Goal: Information Seeking & Learning: Find specific fact

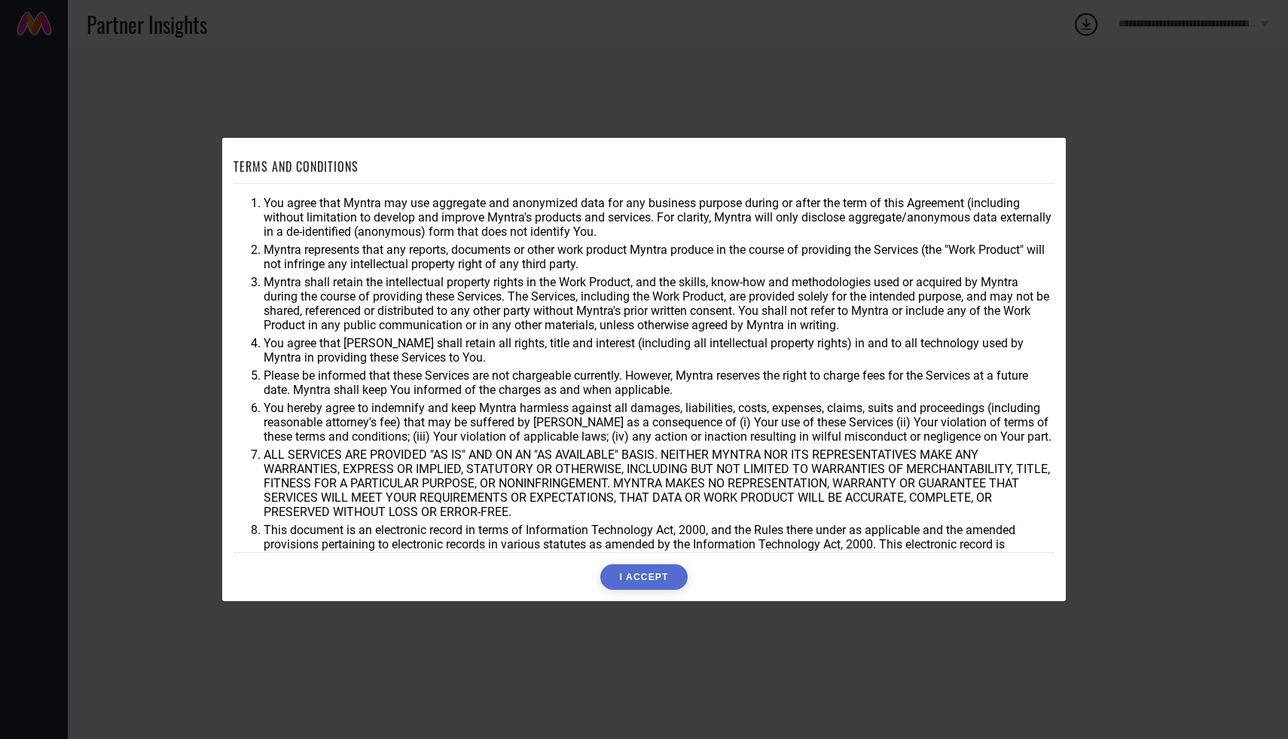
click at [644, 579] on button "I ACCEPT" at bounding box center [643, 577] width 87 height 26
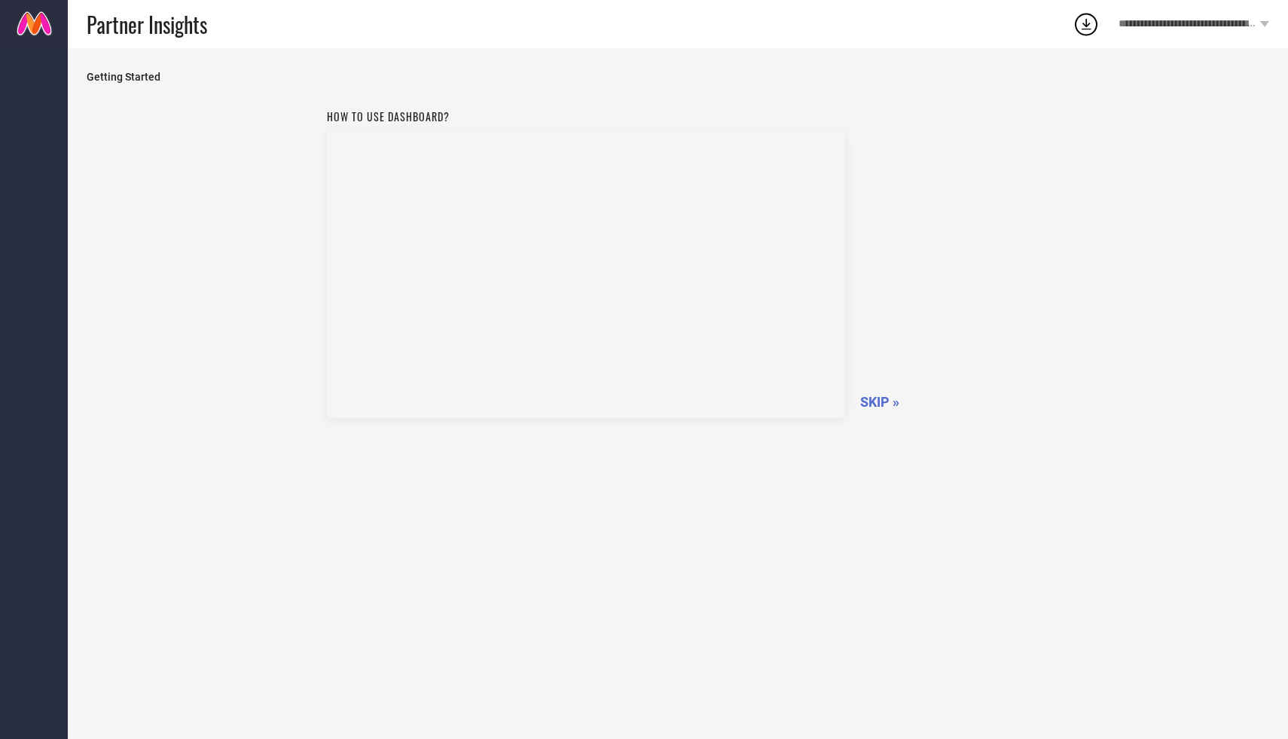
click at [887, 399] on span "SKIP »" at bounding box center [879, 402] width 39 height 16
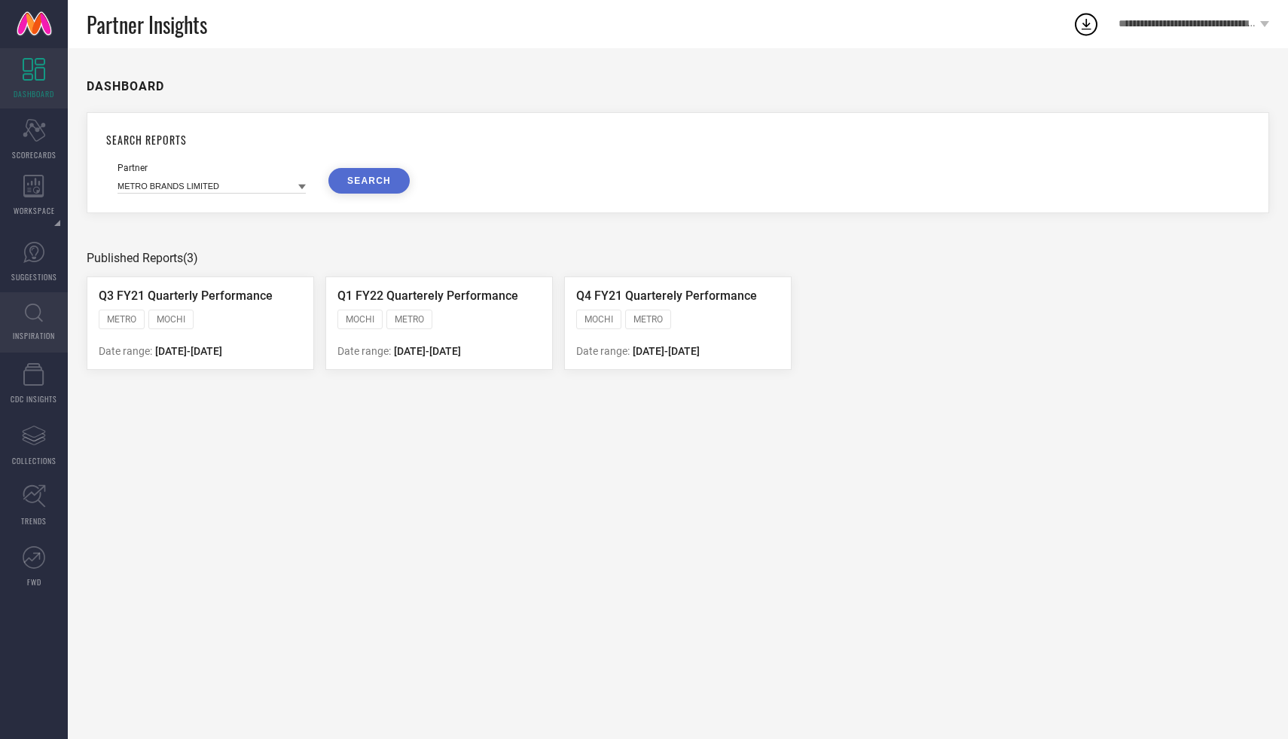
click at [19, 301] on link "INSPIRATION" at bounding box center [34, 322] width 68 height 60
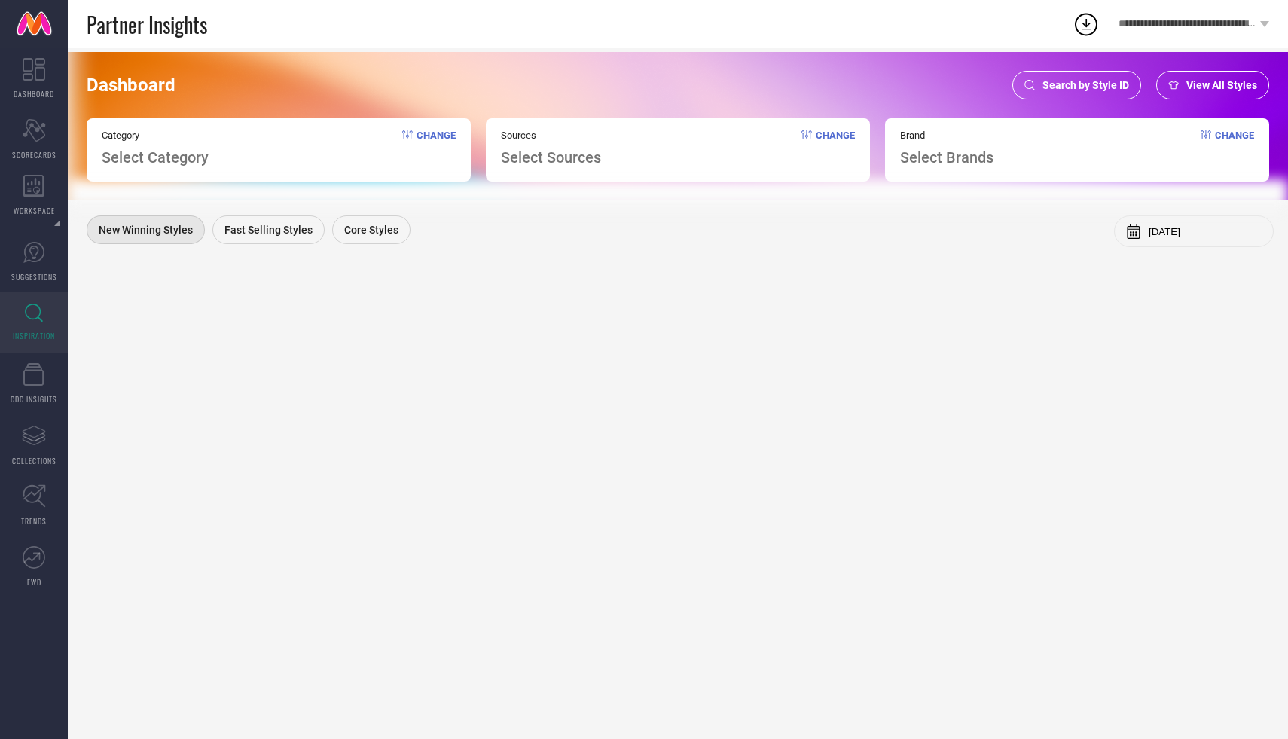
click at [179, 162] on span "Select Category" at bounding box center [155, 157] width 107 height 18
click at [421, 128] on div "Category Select Category Change" at bounding box center [279, 149] width 384 height 63
click at [421, 136] on span "Change" at bounding box center [436, 148] width 39 height 37
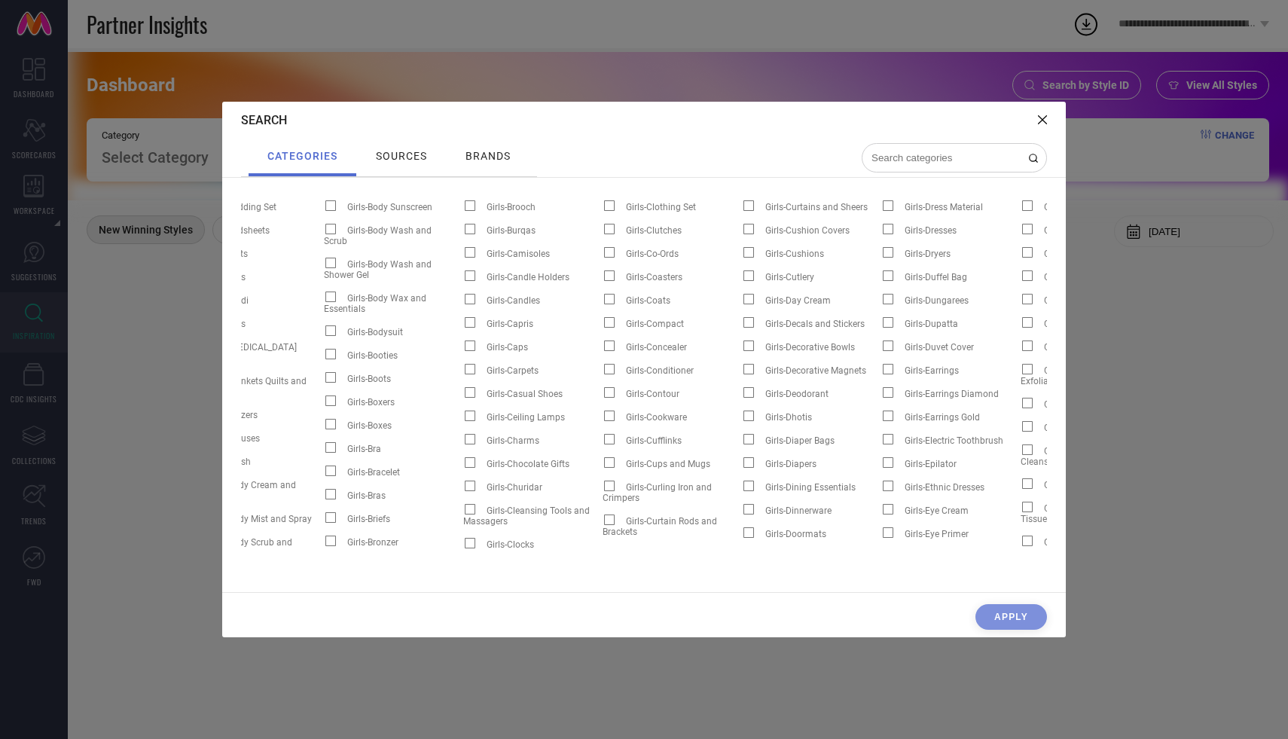
scroll to position [0, 3536]
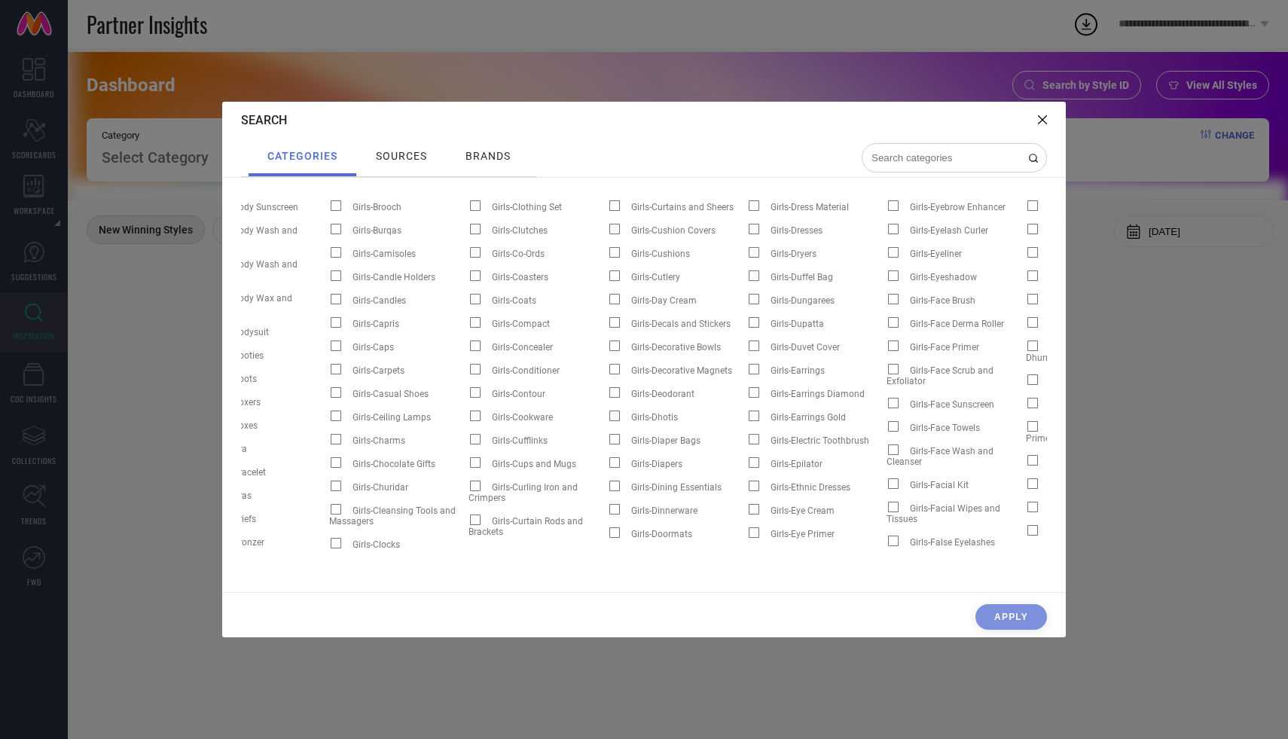
click at [945, 160] on input at bounding box center [945, 157] width 151 height 13
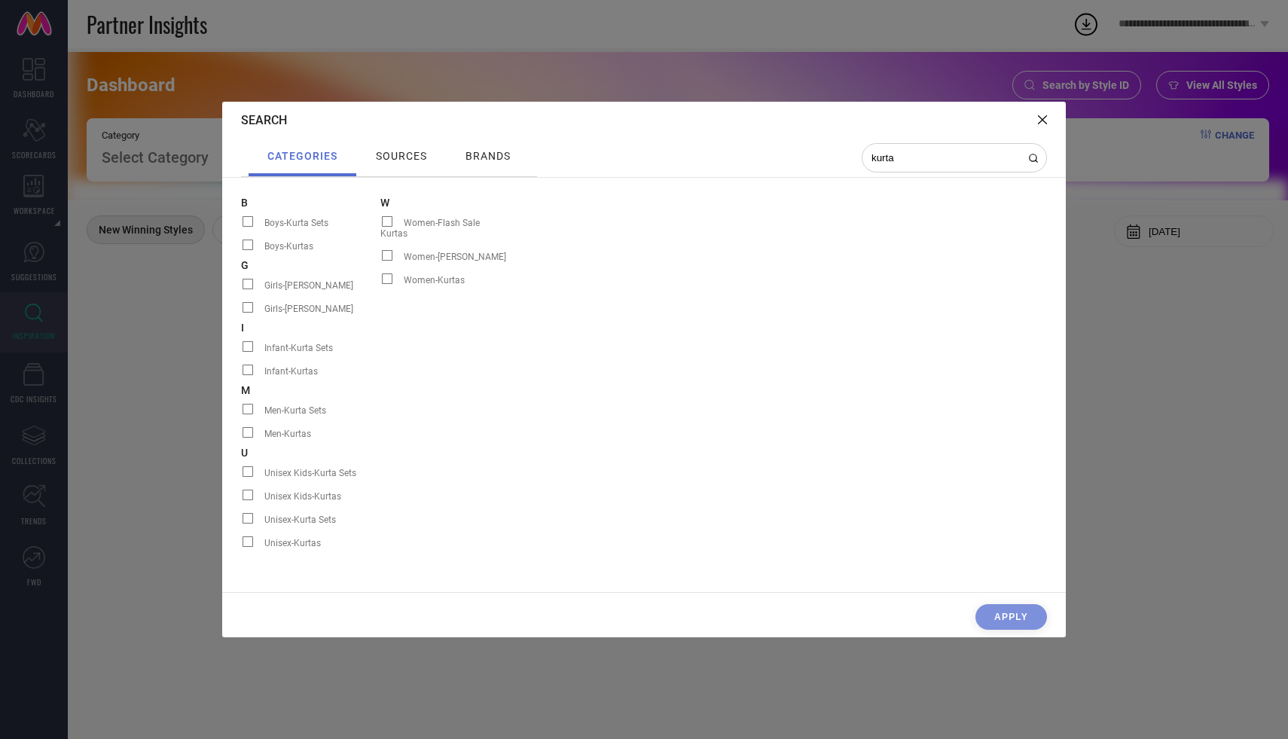
type input "kurta"
click at [387, 250] on span at bounding box center [387, 255] width 11 height 11
click at [380, 260] on input "Women-[PERSON_NAME]" at bounding box center [380, 260] width 0 height 0
click at [401, 148] on div "sources" at bounding box center [401, 156] width 59 height 20
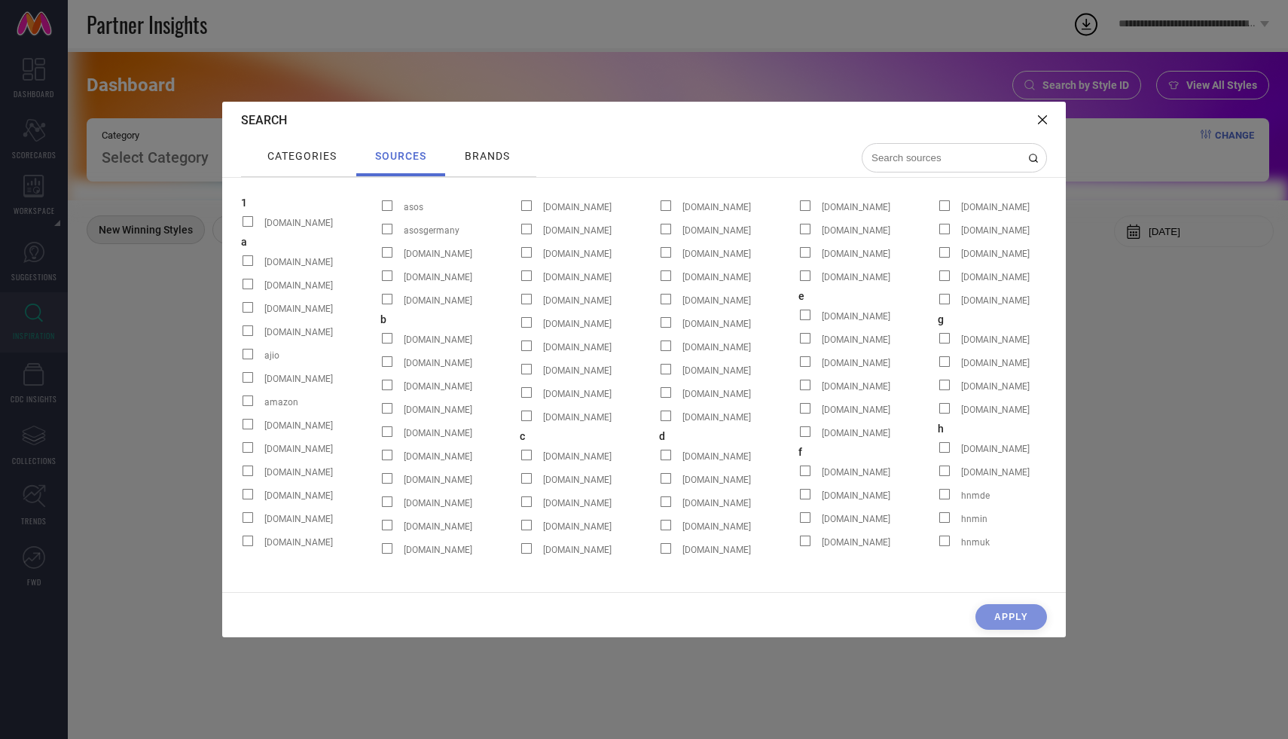
click at [906, 161] on input at bounding box center [945, 157] width 151 height 13
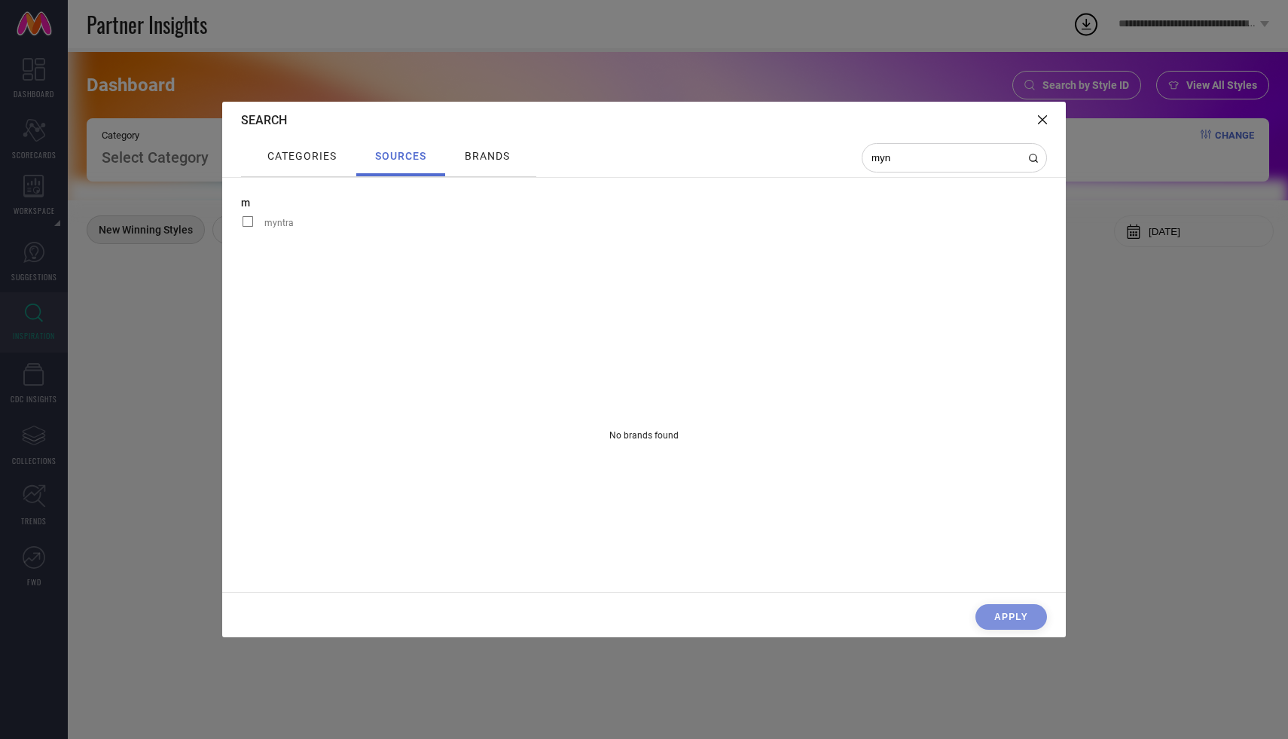
type input "myn"
click at [247, 221] on span at bounding box center [248, 221] width 11 height 11
click at [241, 226] on input "myntra" at bounding box center [241, 226] width 0 height 0
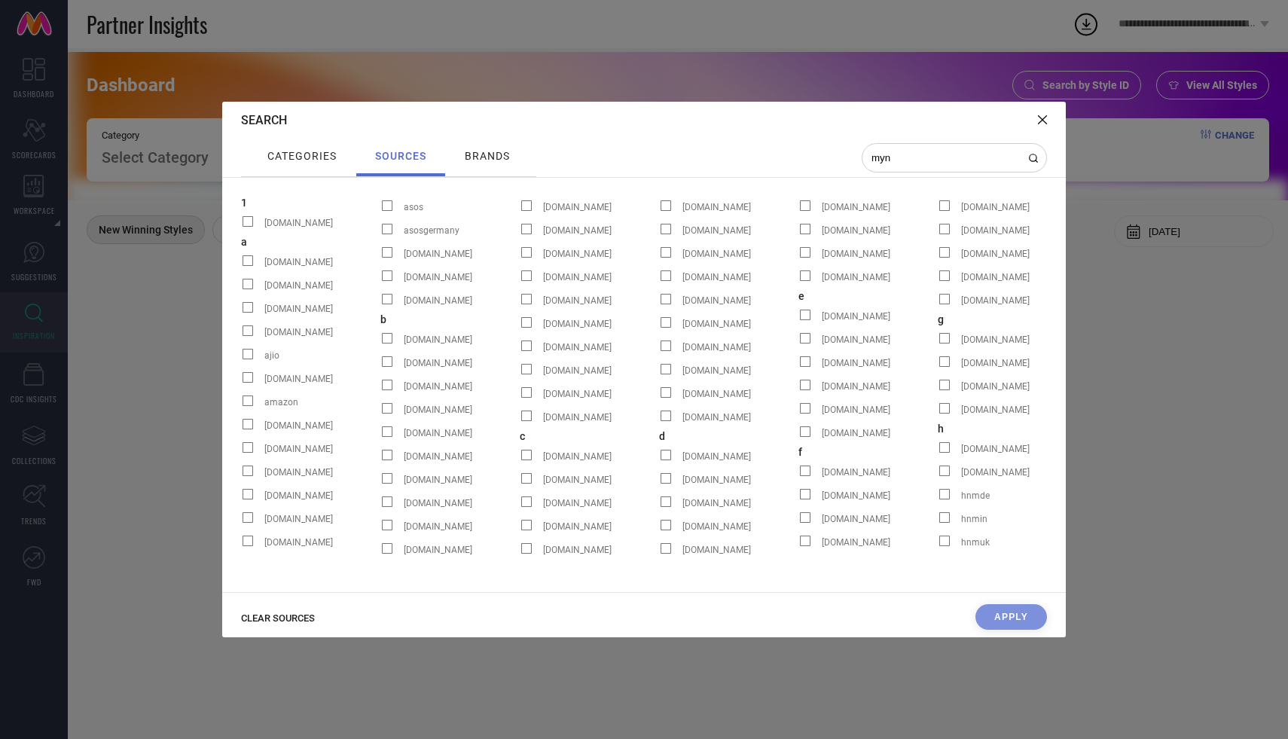
click at [496, 160] on span "brands" at bounding box center [487, 156] width 45 height 12
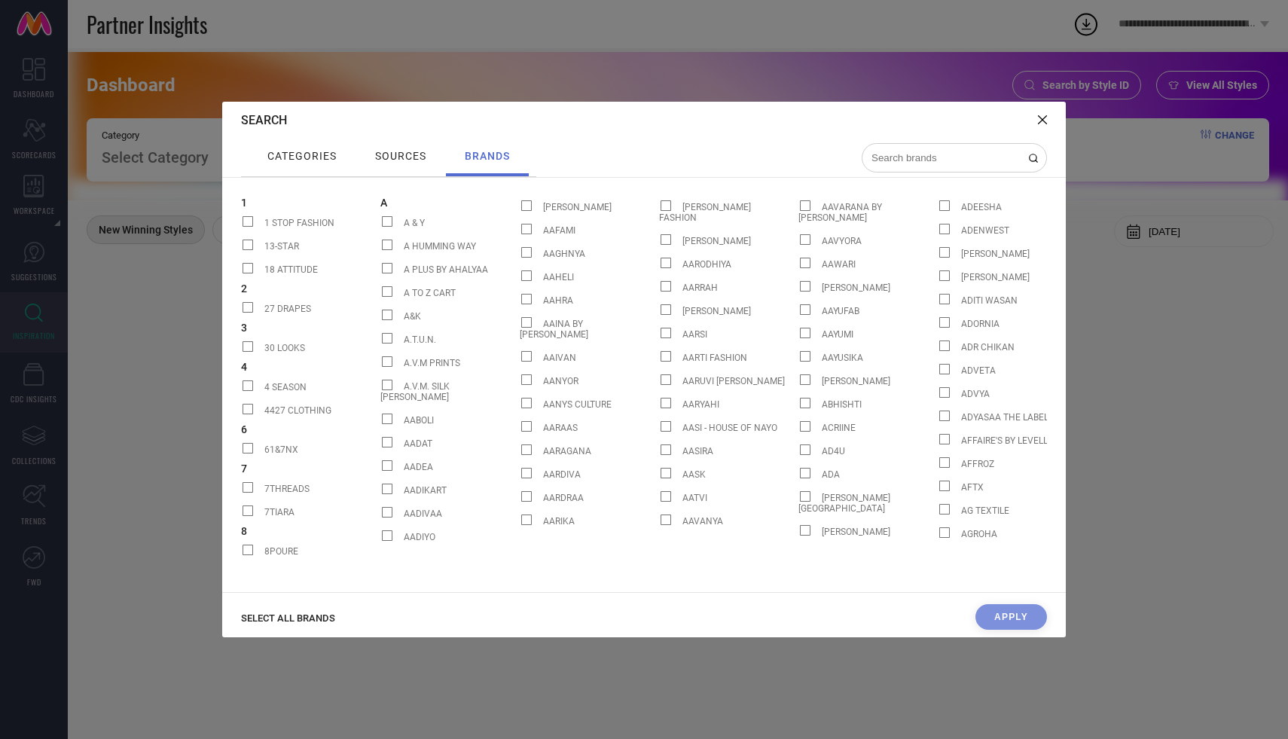
click at [932, 160] on input at bounding box center [945, 157] width 151 height 13
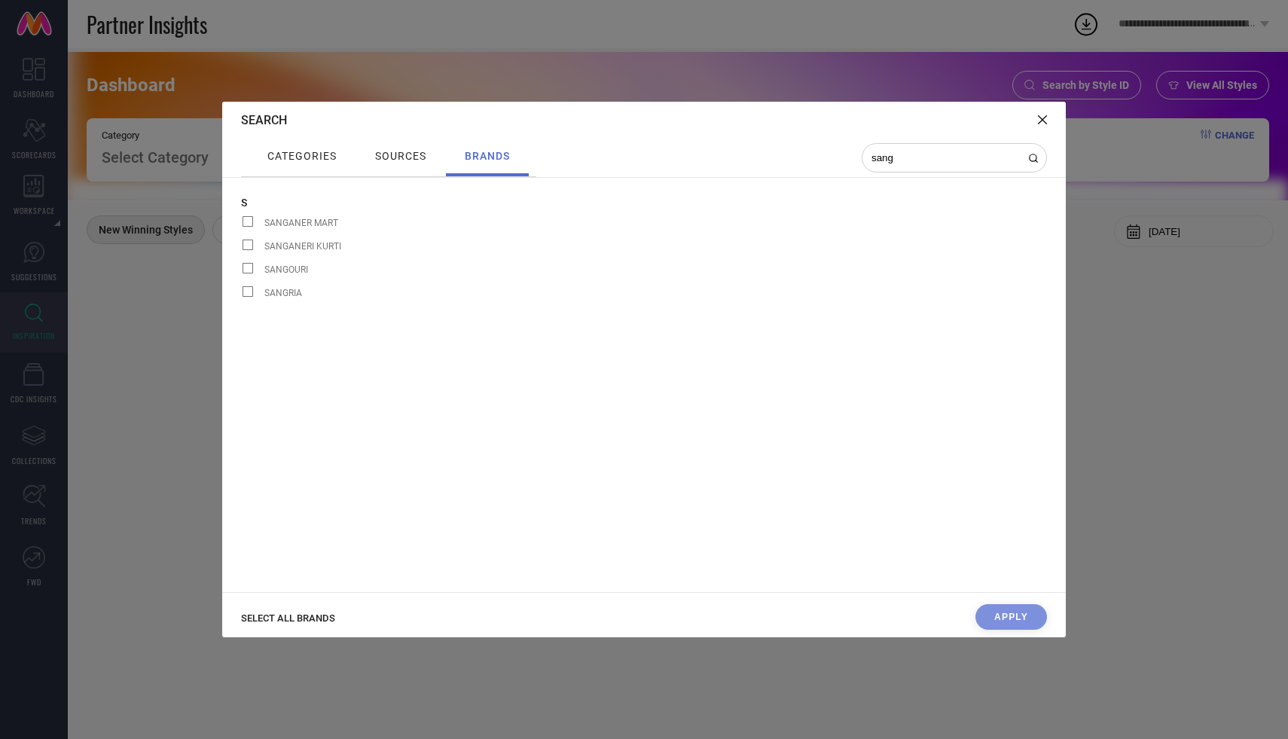
type input "sang"
click at [246, 289] on span at bounding box center [248, 291] width 11 height 11
click at [241, 296] on input "SANGRIA" at bounding box center [241, 296] width 0 height 0
click at [993, 622] on button "Apply" at bounding box center [1012, 617] width 72 height 26
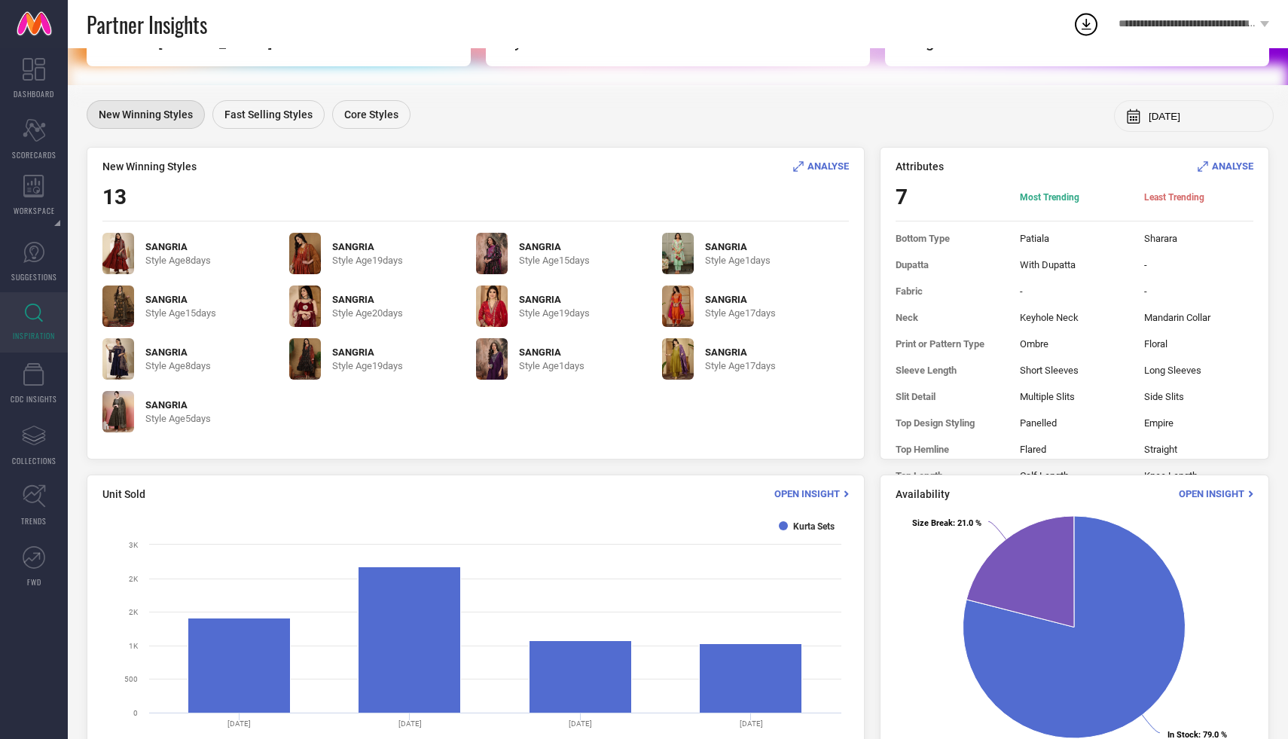
scroll to position [112, 0]
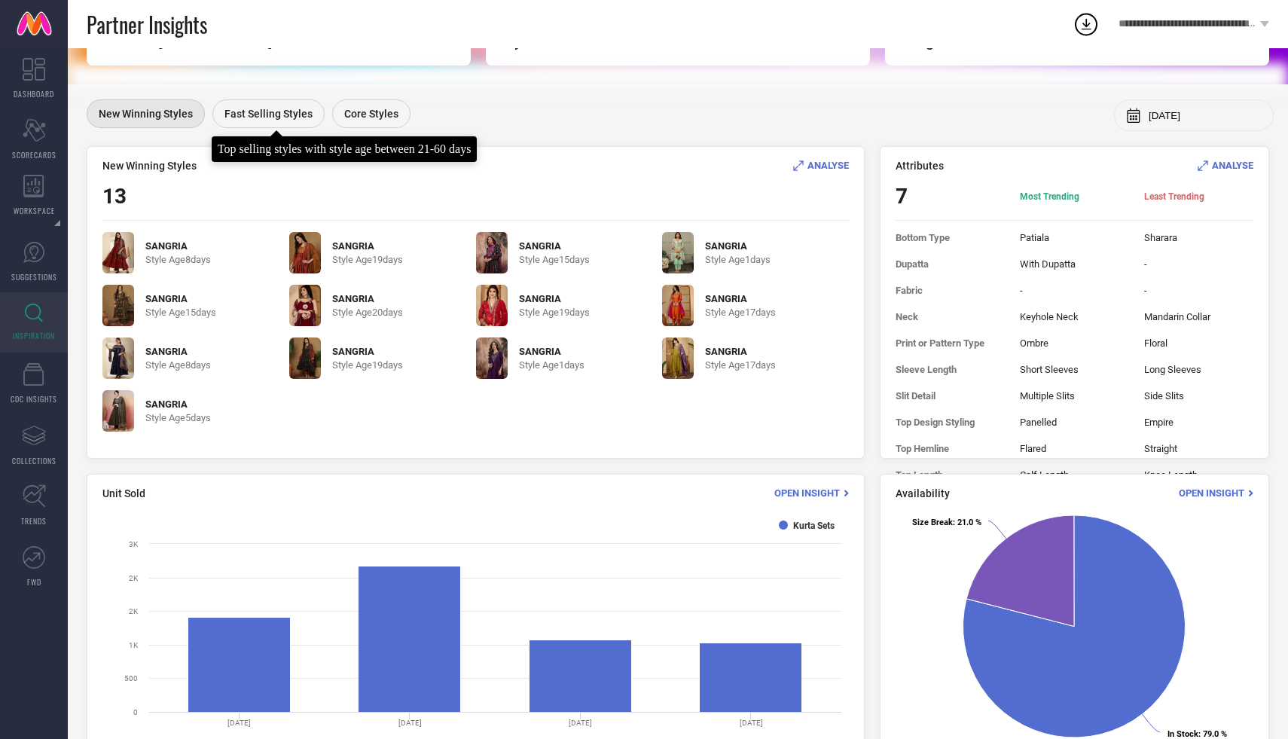
click at [287, 119] on span "Fast Selling Styles" at bounding box center [269, 114] width 88 height 12
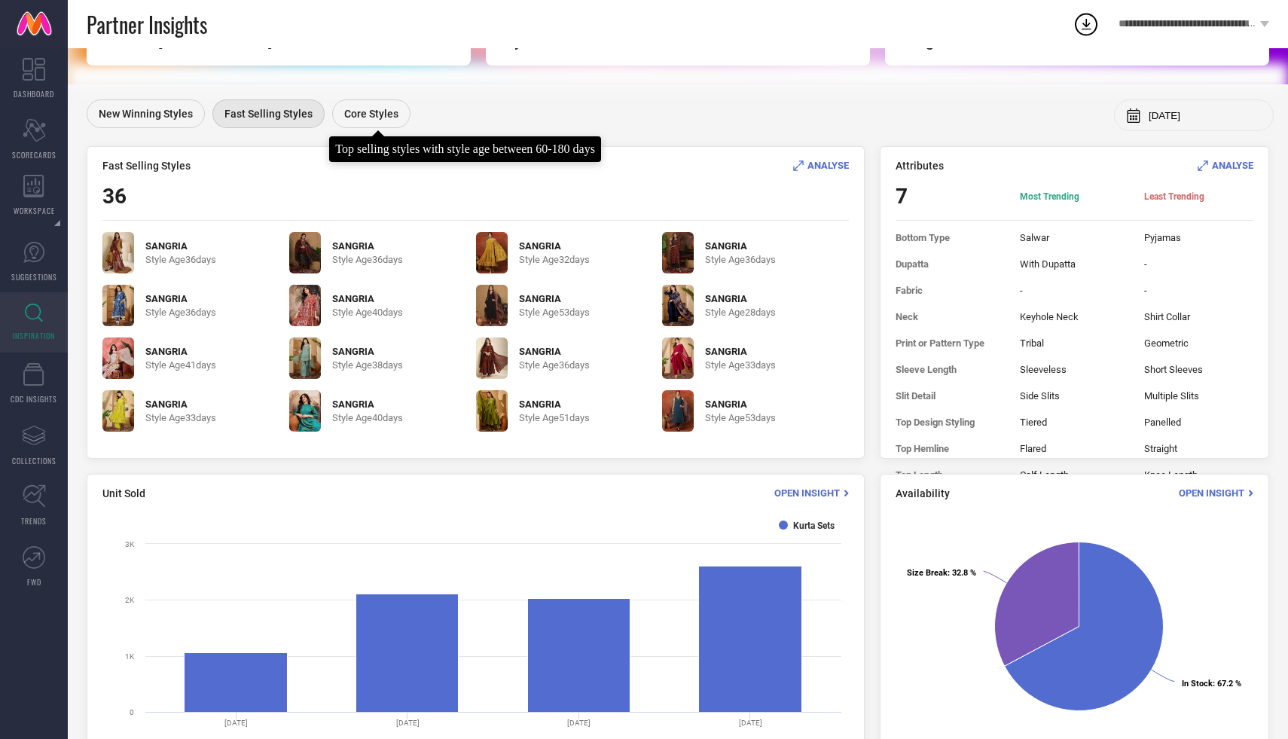
click at [350, 126] on div "Core Styles" at bounding box center [371, 113] width 78 height 29
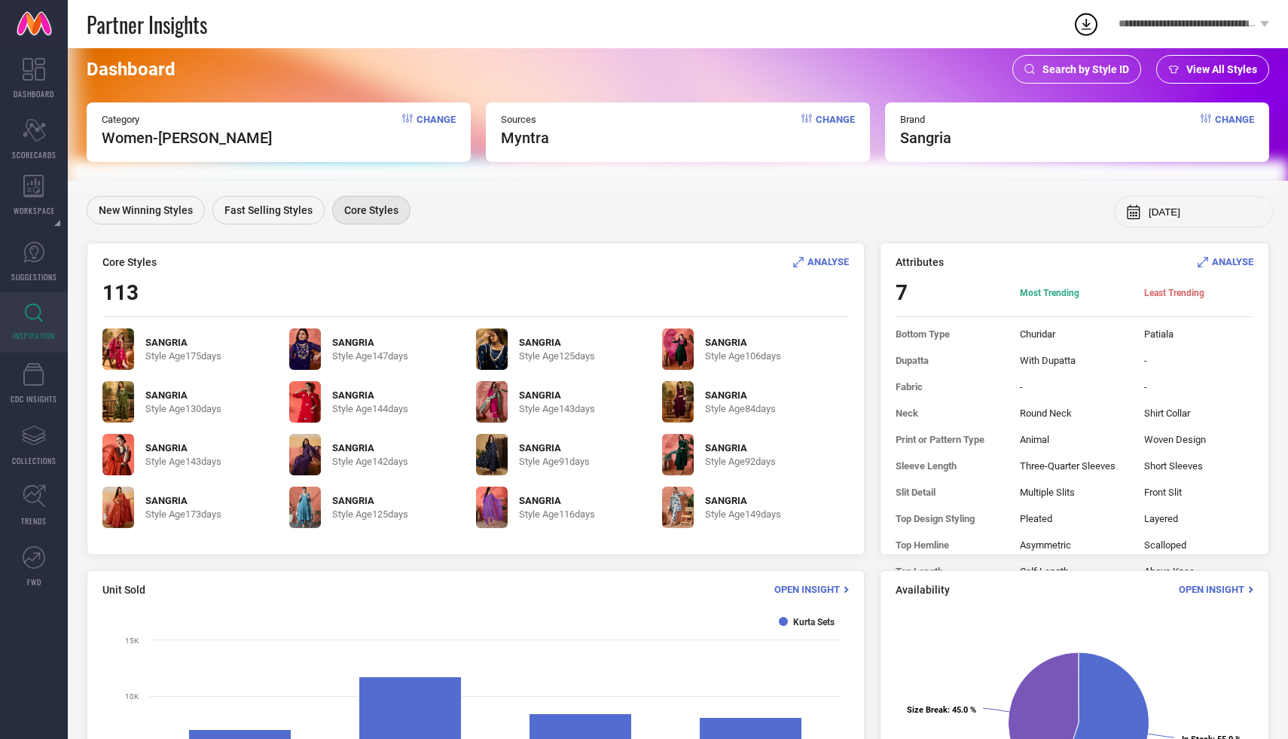
scroll to position [0, 0]
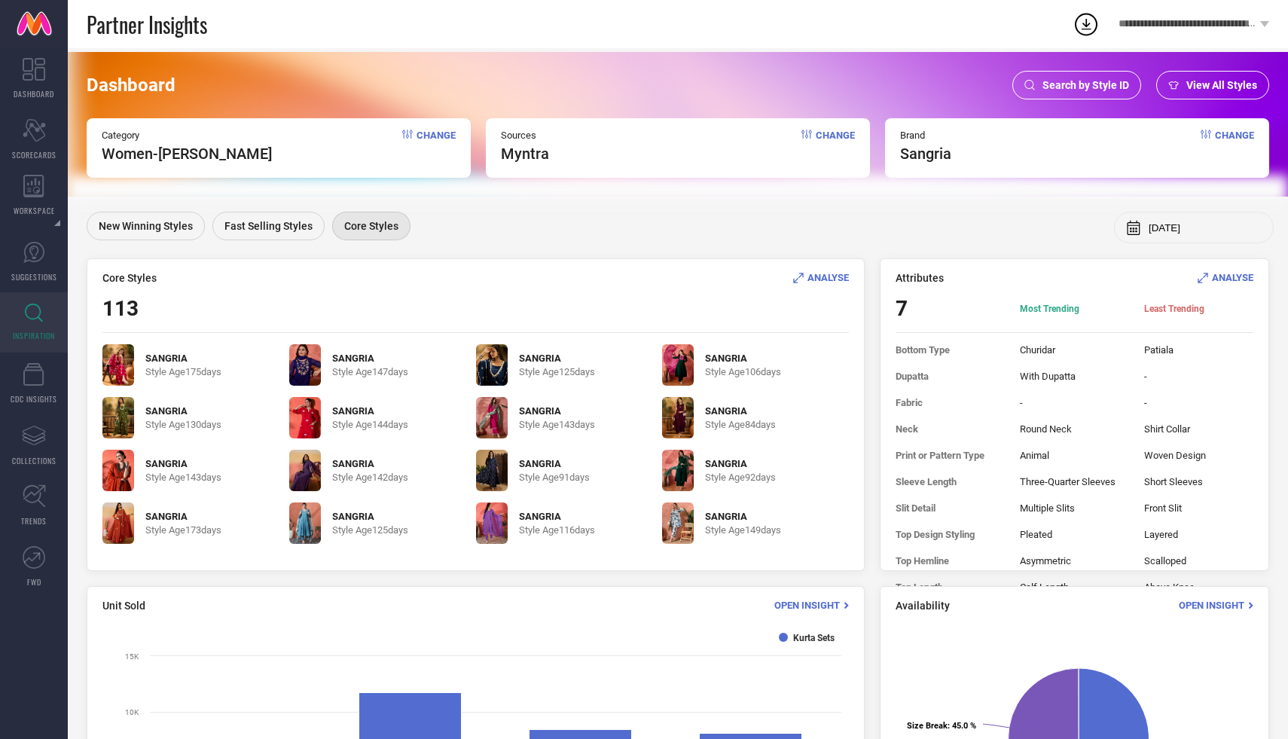
click at [1085, 83] on span "Search by Style ID" at bounding box center [1086, 85] width 87 height 12
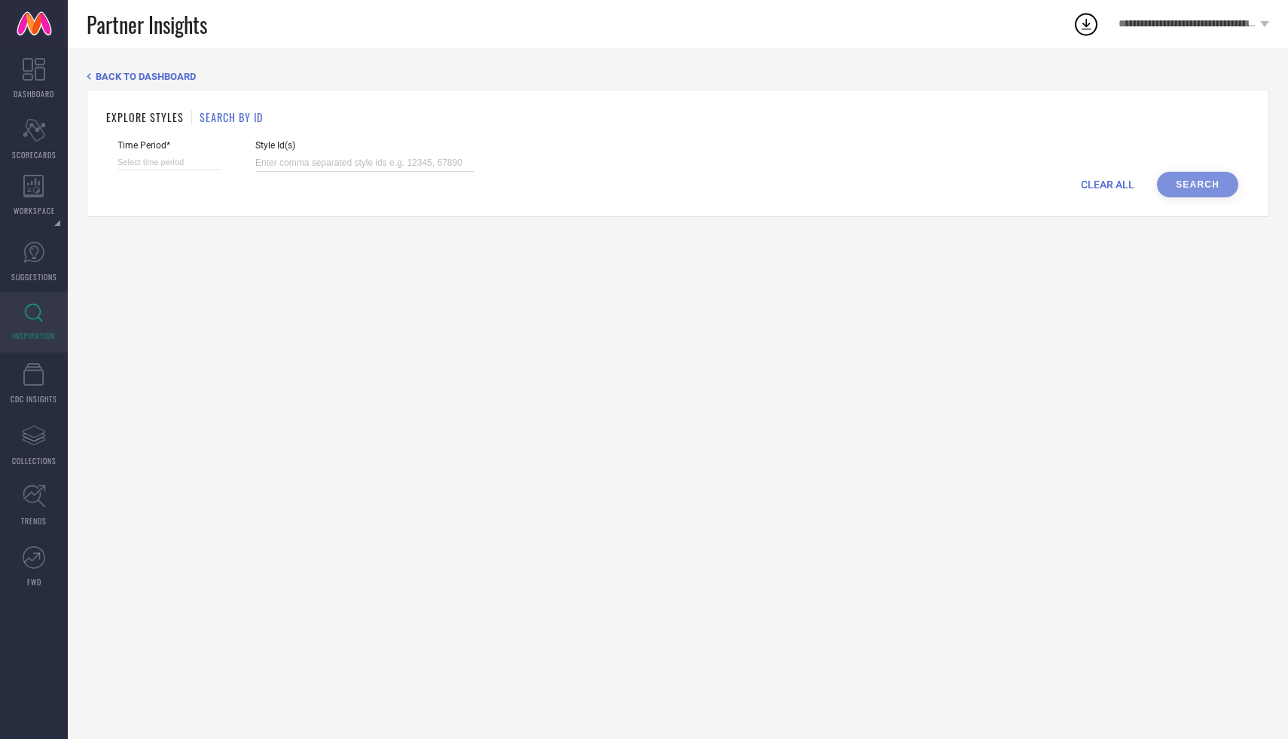
click at [341, 160] on input at bounding box center [364, 162] width 218 height 17
paste input "29547286, 29705604, 29547004, 29547104, 29547166, 29705606, 29705584, 29547078,…"
type input "29547286, 29705604, 29547004, 29547104, 29547166, 29705606, 29705584, 29547078,…"
click at [162, 158] on input at bounding box center [170, 162] width 104 height 16
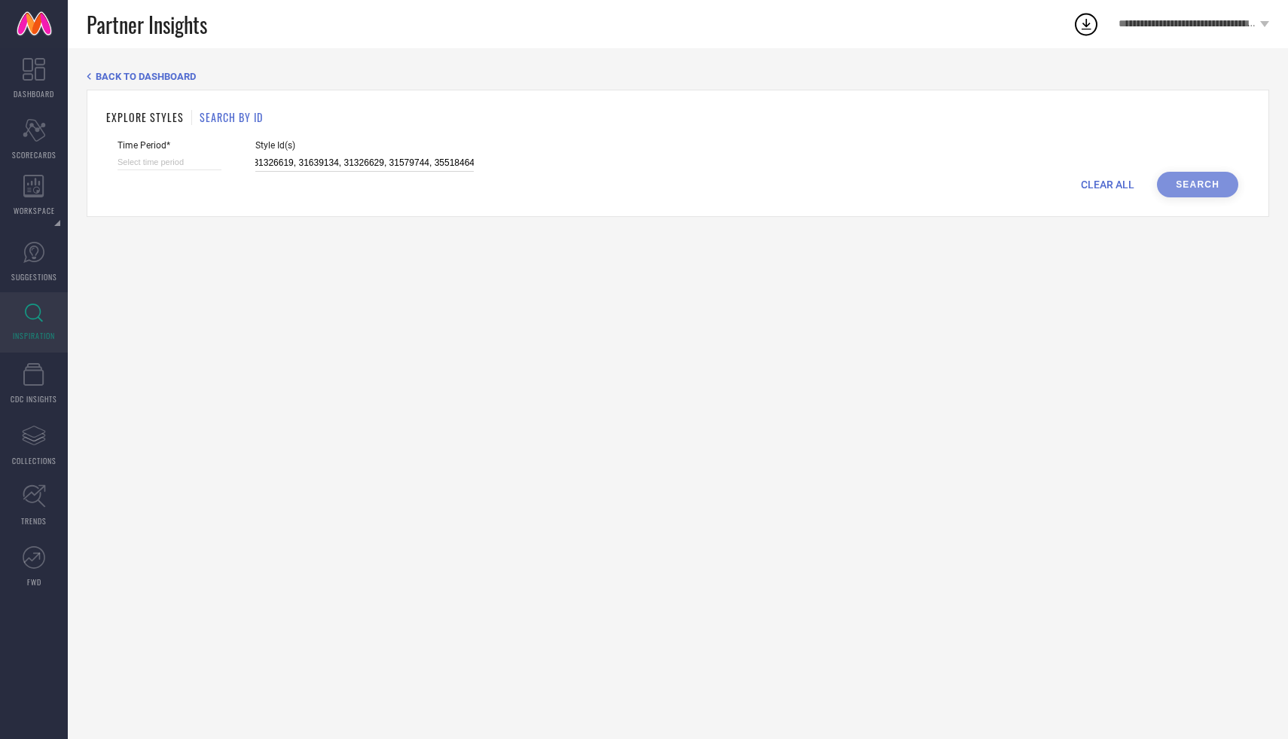
select select "7"
select select "2025"
select select "8"
select select "2025"
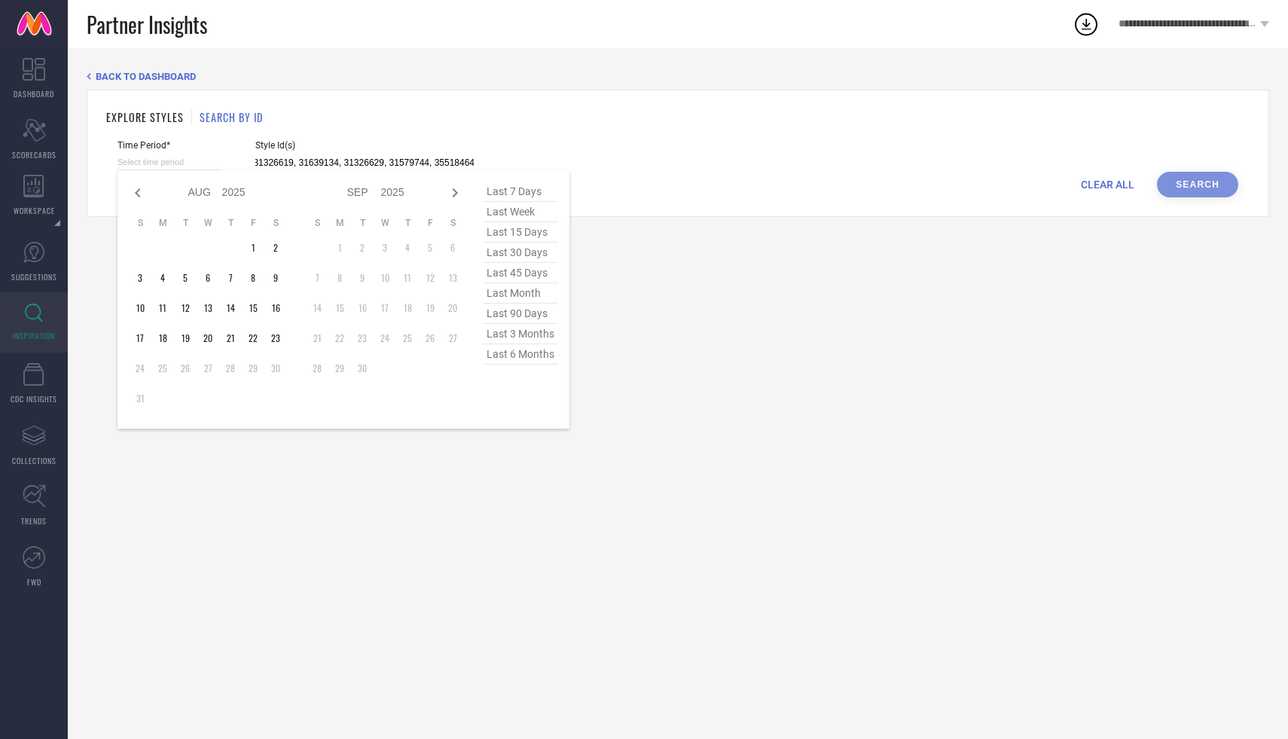
type input "29547286, 29705604, 29547004, 29547104, 29547166, 29705606, 29705584, 29547078,…"
click at [485, 276] on span "last 45 days" at bounding box center [520, 273] width 75 height 20
type input "[DATE] to [DATE]"
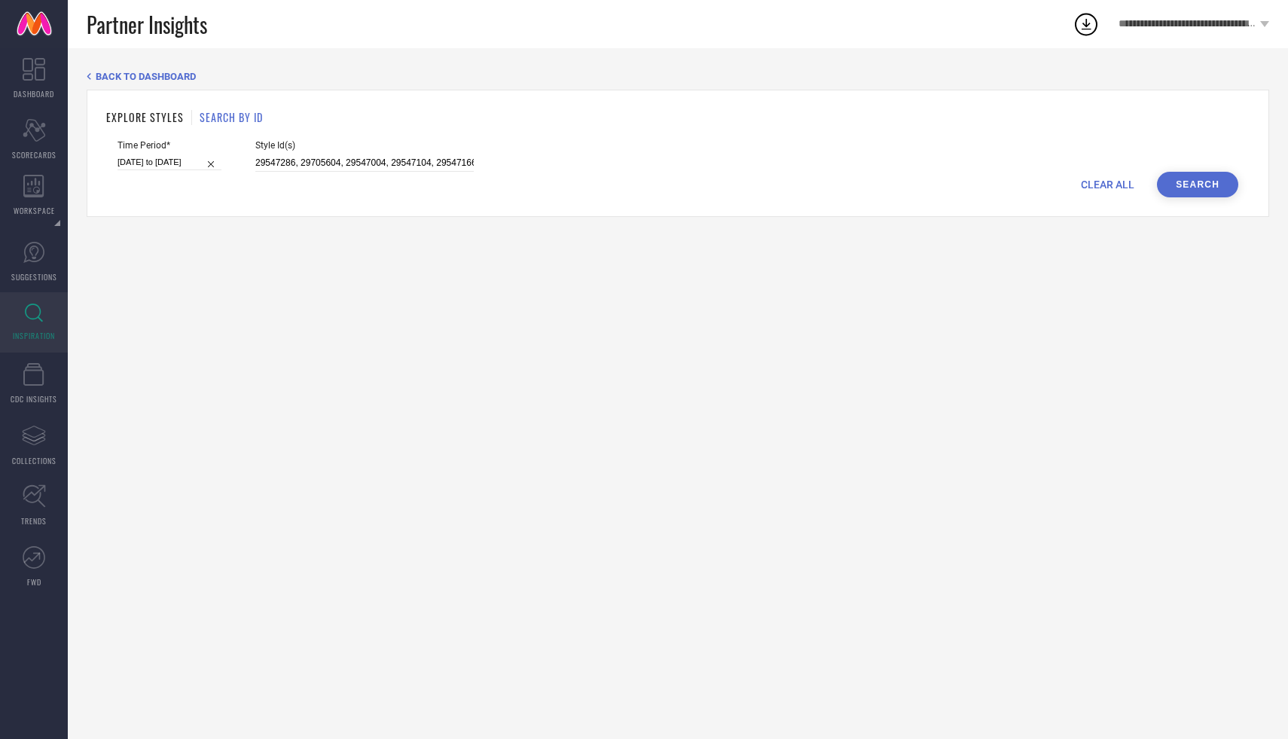
click at [1185, 182] on button "Search" at bounding box center [1197, 185] width 81 height 26
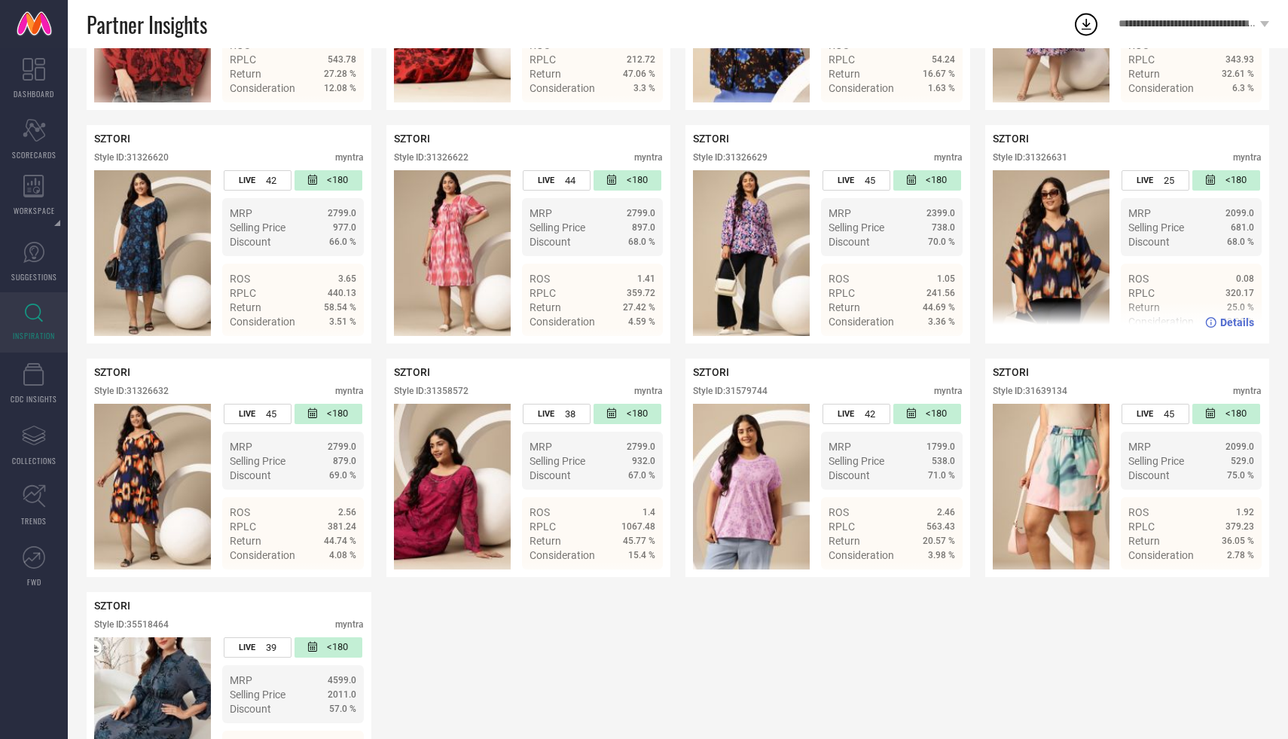
scroll to position [1506, 0]
